Goal: Task Accomplishment & Management: Manage account settings

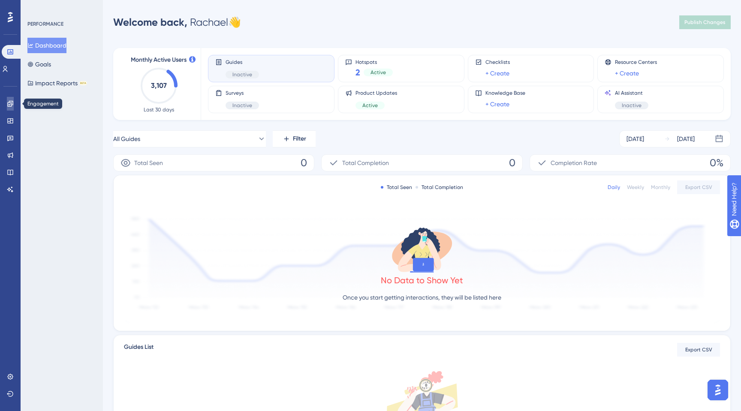
click at [8, 106] on icon at bounding box center [10, 104] width 6 height 6
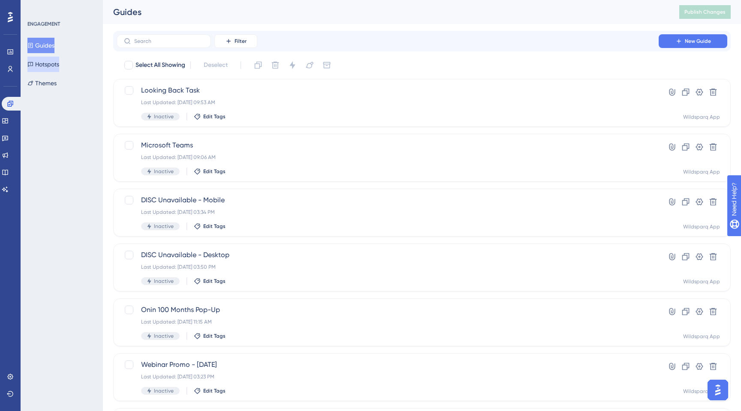
click at [51, 70] on button "Hotspots" at bounding box center [43, 64] width 32 height 15
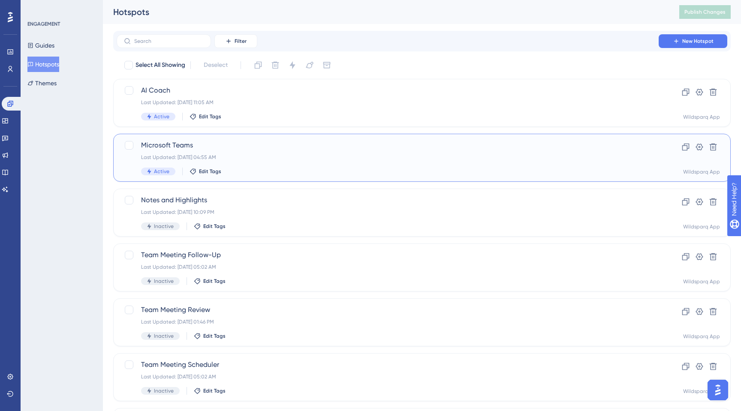
click at [478, 150] on span "Microsoft Teams" at bounding box center [387, 145] width 493 height 10
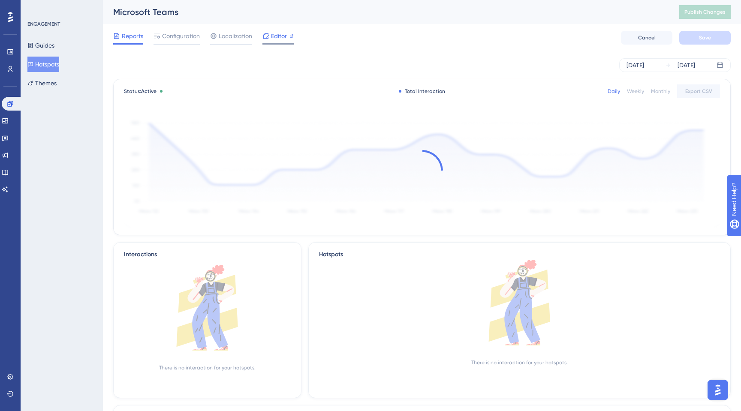
click at [282, 37] on span "Editor" at bounding box center [279, 36] width 16 height 10
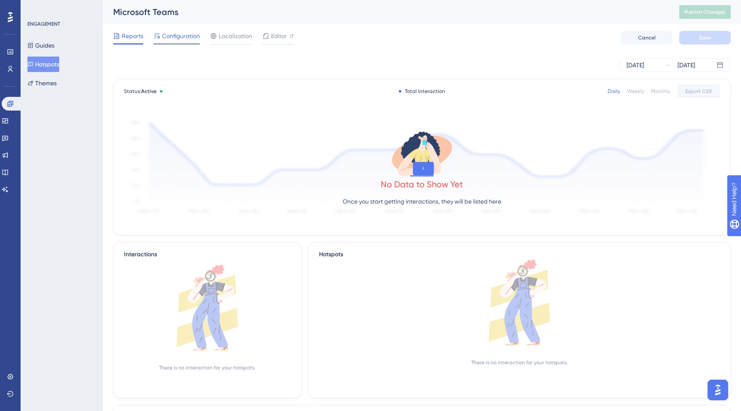
click at [170, 39] on span "Configuration" at bounding box center [181, 36] width 38 height 10
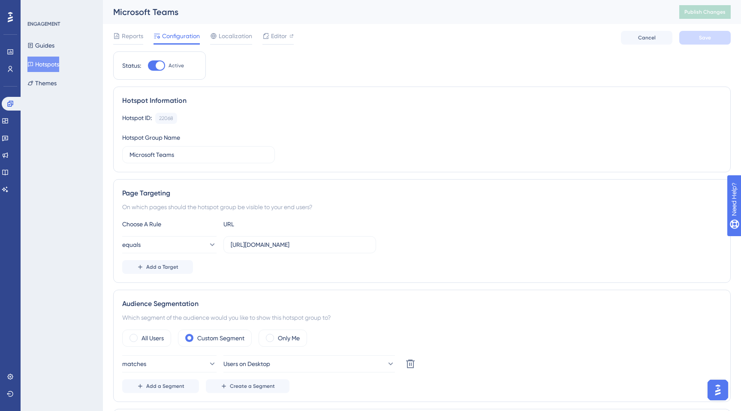
click at [160, 67] on div at bounding box center [160, 65] width 9 height 9
click at [148, 66] on input "Active" at bounding box center [148, 66] width 0 height 0
checkbox input "false"
click at [704, 36] on span "Save" at bounding box center [705, 37] width 12 height 7
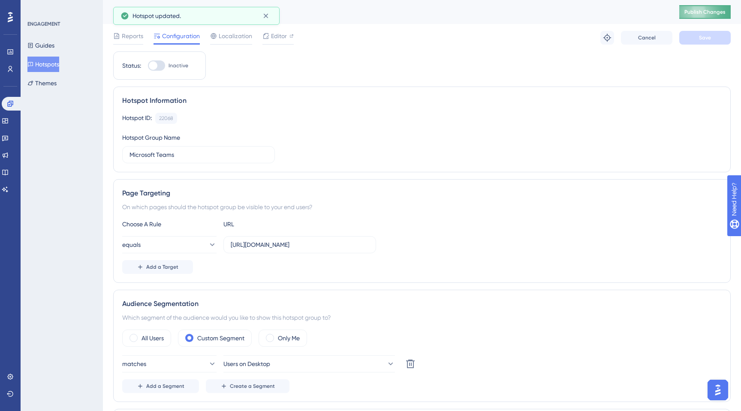
click at [701, 13] on span "Publish Changes" at bounding box center [705, 12] width 41 height 7
click at [267, 15] on icon at bounding box center [265, 16] width 5 height 5
click at [53, 66] on button "Hotspots" at bounding box center [43, 64] width 32 height 15
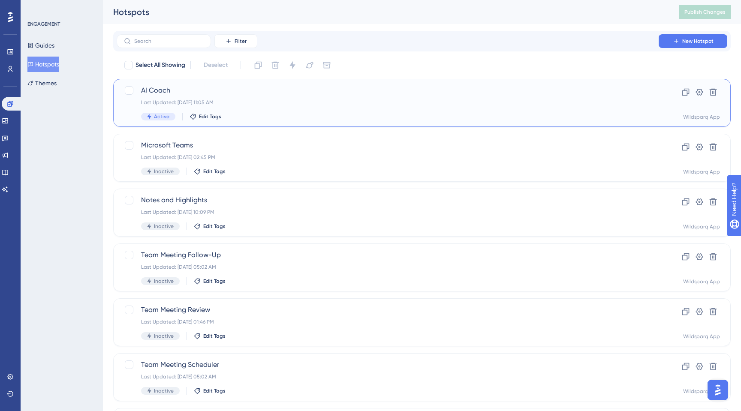
click at [272, 102] on div "Last Updated: Sep 12 2025, 11:05 AM" at bounding box center [387, 102] width 493 height 7
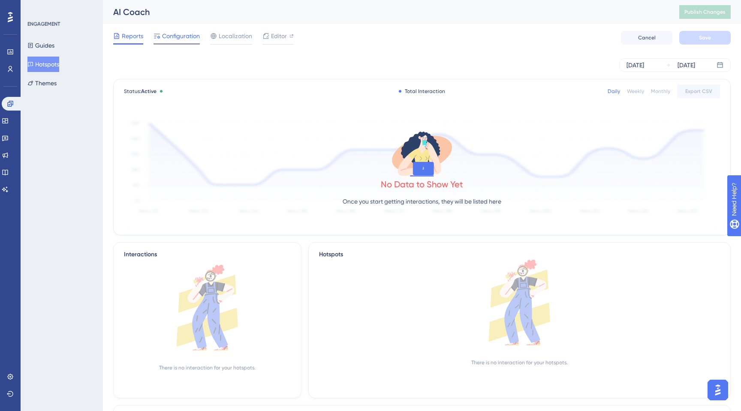
click at [171, 42] on div "Configuration" at bounding box center [177, 38] width 46 height 14
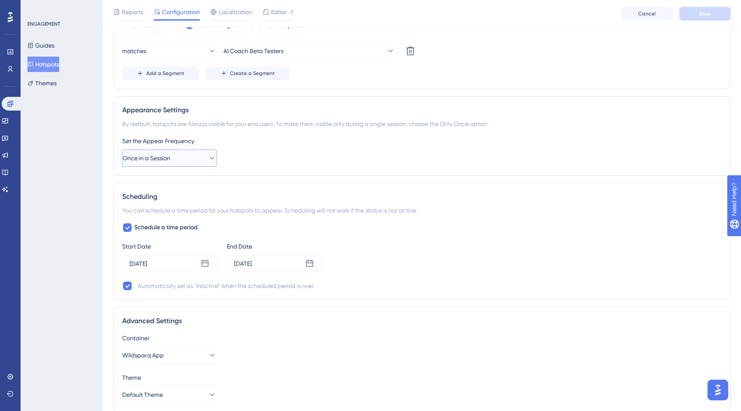
click at [208, 158] on icon at bounding box center [212, 158] width 9 height 9
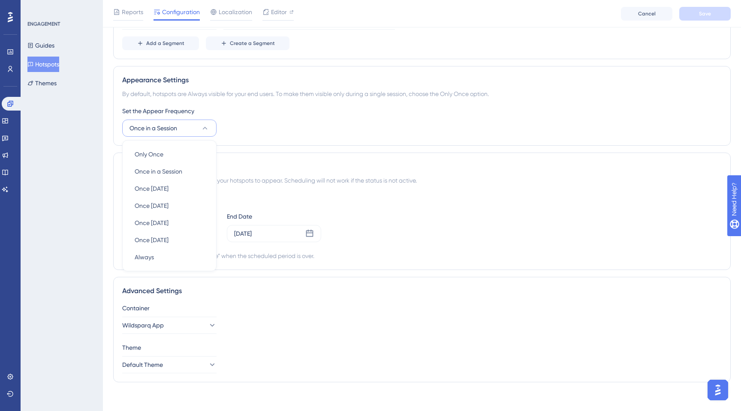
click at [299, 132] on div "Set the Appear Frequency Once in a Session Only Once Only Once Once in a Sessio…" at bounding box center [422, 121] width 600 height 31
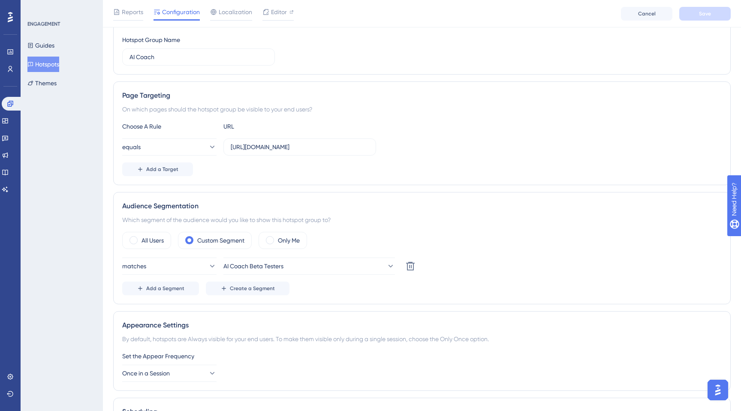
scroll to position [0, 0]
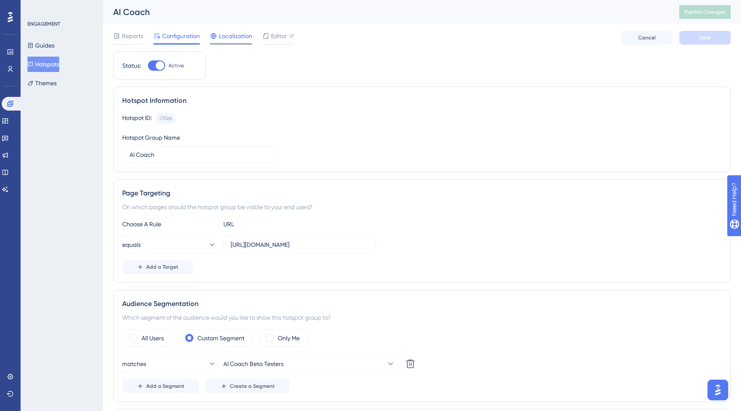
click at [236, 36] on span "Localization" at bounding box center [235, 36] width 33 height 10
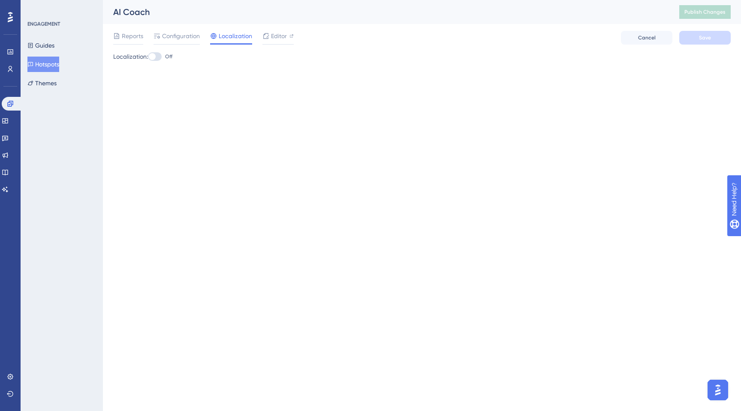
click at [155, 58] on div at bounding box center [152, 56] width 7 height 7
click at [148, 57] on input "Off" at bounding box center [148, 57] width 0 height 0
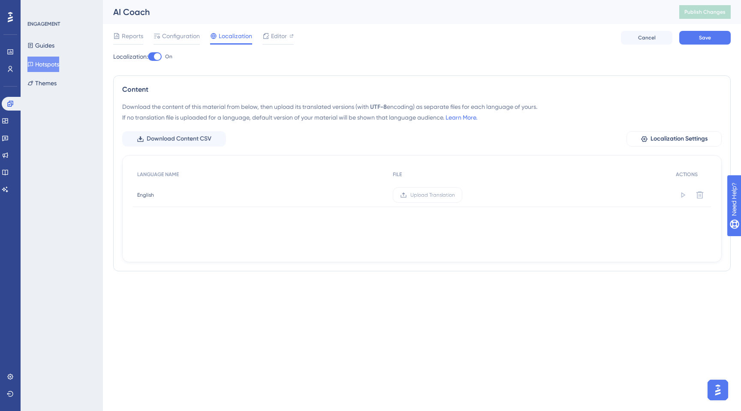
click at [161, 57] on div at bounding box center [157, 56] width 7 height 7
click at [148, 57] on input "On" at bounding box center [148, 57] width 0 height 0
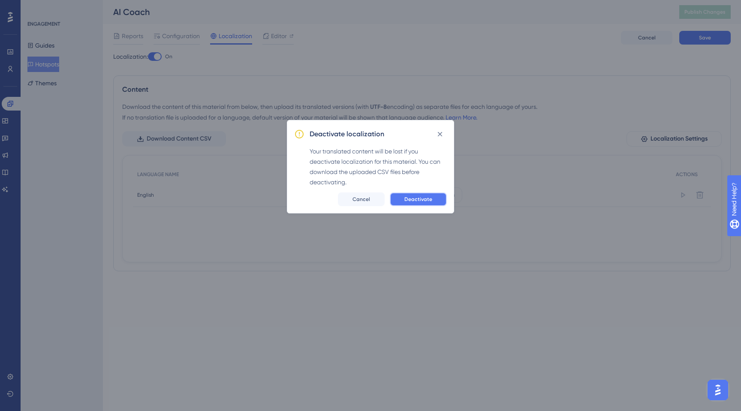
click at [415, 202] on span "Deactivate" at bounding box center [419, 199] width 28 height 7
checkbox input "false"
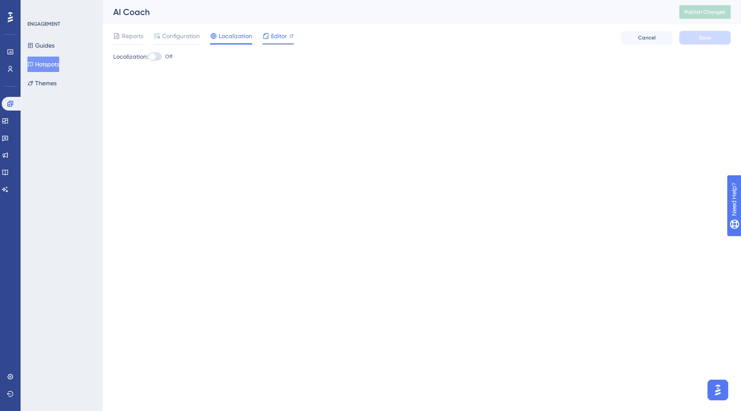
click at [278, 40] on span "Editor" at bounding box center [279, 36] width 16 height 10
click at [699, 11] on span "Publish Changes" at bounding box center [705, 12] width 41 height 7
click at [8, 15] on icon at bounding box center [10, 17] width 5 height 11
